Goal: Find specific page/section: Find specific page/section

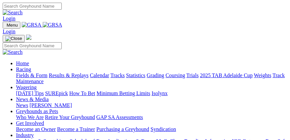
click at [5, 27] on img "Toggle navigation" at bounding box center [5, 27] width 0 height 0
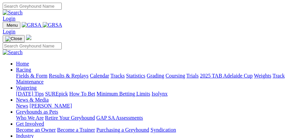
click at [47, 78] on link "Fields & Form" at bounding box center [31, 76] width 31 height 6
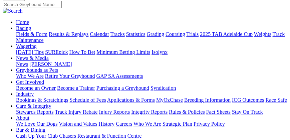
scroll to position [57, 0]
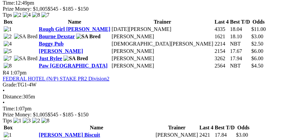
scroll to position [685, 0]
